Goal: Navigation & Orientation: Go to known website

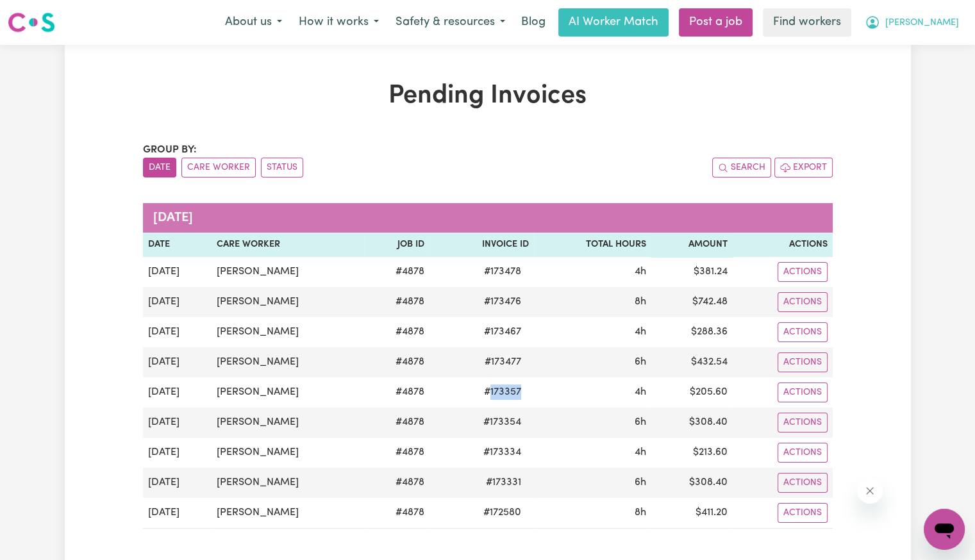
click at [946, 24] on span "[PERSON_NAME]" at bounding box center [922, 23] width 74 height 14
click at [924, 78] on link "Logout" at bounding box center [915, 74] width 101 height 24
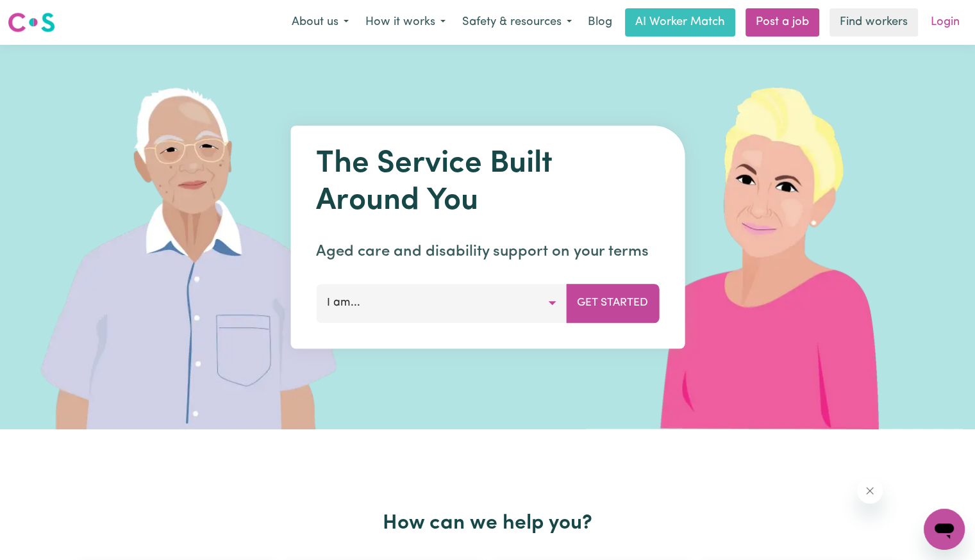
click at [940, 24] on link "Login" at bounding box center [945, 22] width 44 height 28
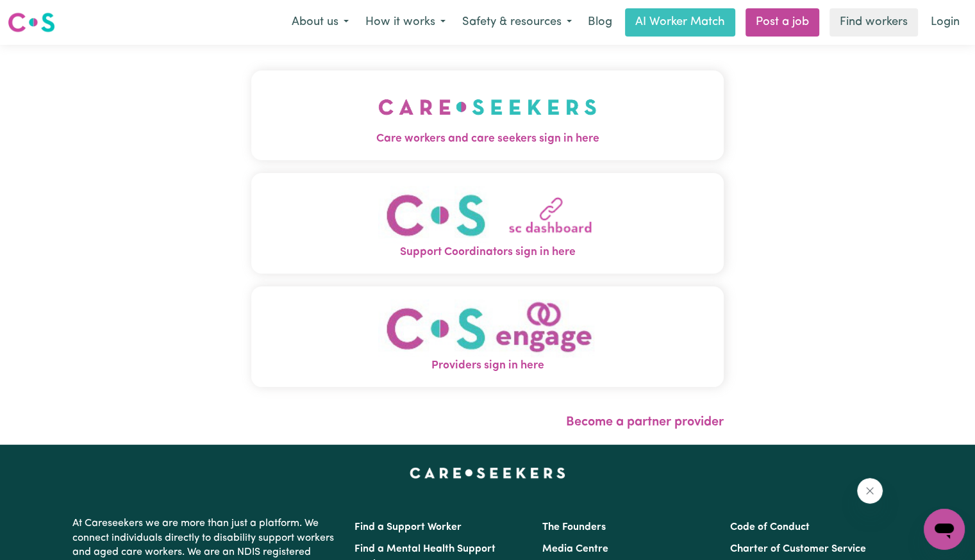
click at [353, 150] on button "Care workers and care seekers sign in here" at bounding box center [487, 116] width 472 height 90
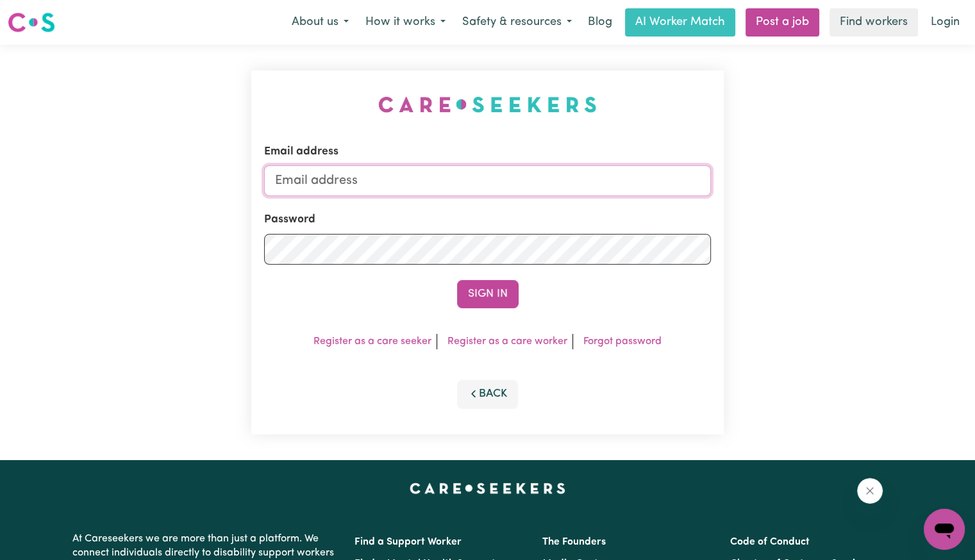
drag, startPoint x: 436, startPoint y: 176, endPoint x: 429, endPoint y: 183, distance: 9.5
click at [436, 176] on input "Email address" at bounding box center [487, 180] width 447 height 31
drag, startPoint x: 338, startPoint y: 176, endPoint x: 786, endPoint y: 192, distance: 447.7
click at [779, 197] on div "Email address [EMAIL_ADDRESS][DOMAIN_NAME] Password Sign In Register as a care …" at bounding box center [487, 252] width 975 height 415
click at [359, 187] on input "[EMAIL_ADDRESS][DOMAIN_NAME]" at bounding box center [487, 180] width 447 height 31
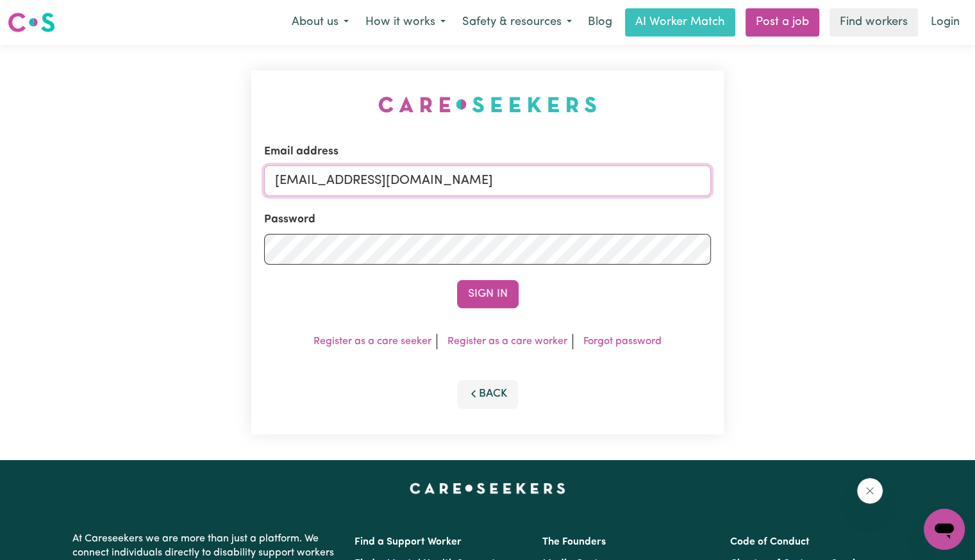
drag, startPoint x: 347, startPoint y: 183, endPoint x: 889, endPoint y: 209, distance: 542.2
click at [889, 209] on div "Email address [EMAIL_ADDRESS][DOMAIN_NAME] Password Sign In Register as a care …" at bounding box center [487, 252] width 975 height 415
type input "Superuser~[EMAIL_ADDRESS][DOMAIN_NAME]"
click at [457, 280] on button "Sign In" at bounding box center [488, 294] width 62 height 28
